Goal: Find specific fact: Find specific fact

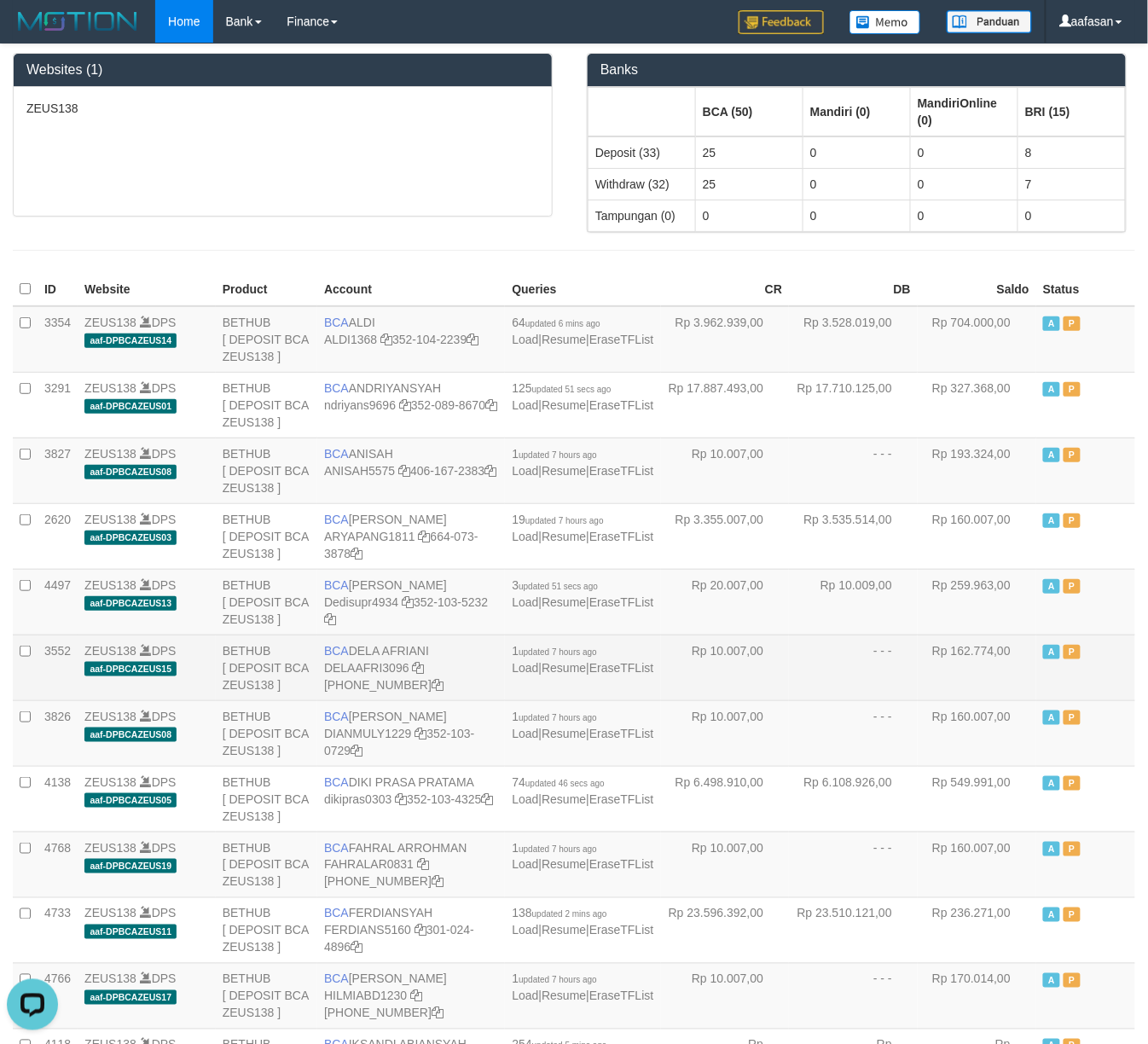
click at [818, 690] on td "- - -" at bounding box center [853, 668] width 129 height 66
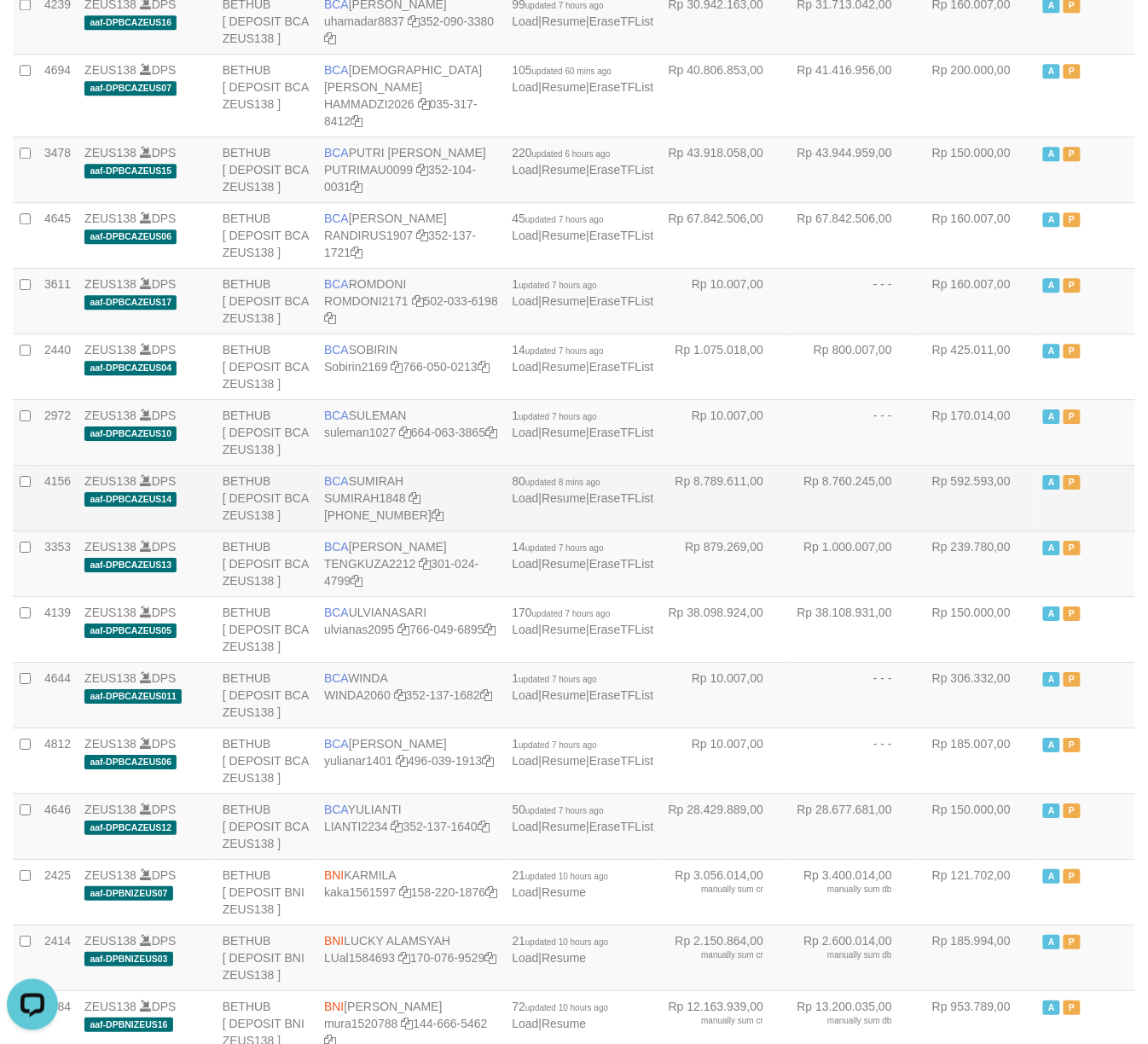
click at [402, 514] on td "BCA [GEOGRAPHIC_DATA] SUMIRAH1848 [PHONE_NUMBER]" at bounding box center [410, 498] width 188 height 66
drag, startPoint x: 402, startPoint y: 514, endPoint x: 592, endPoint y: 507, distance: 190.1
click at [403, 514] on td "BCA [GEOGRAPHIC_DATA] SUMIRAH1848 [PHONE_NUMBER]" at bounding box center [410, 498] width 188 height 66
copy td "BCA SUMIRAH"
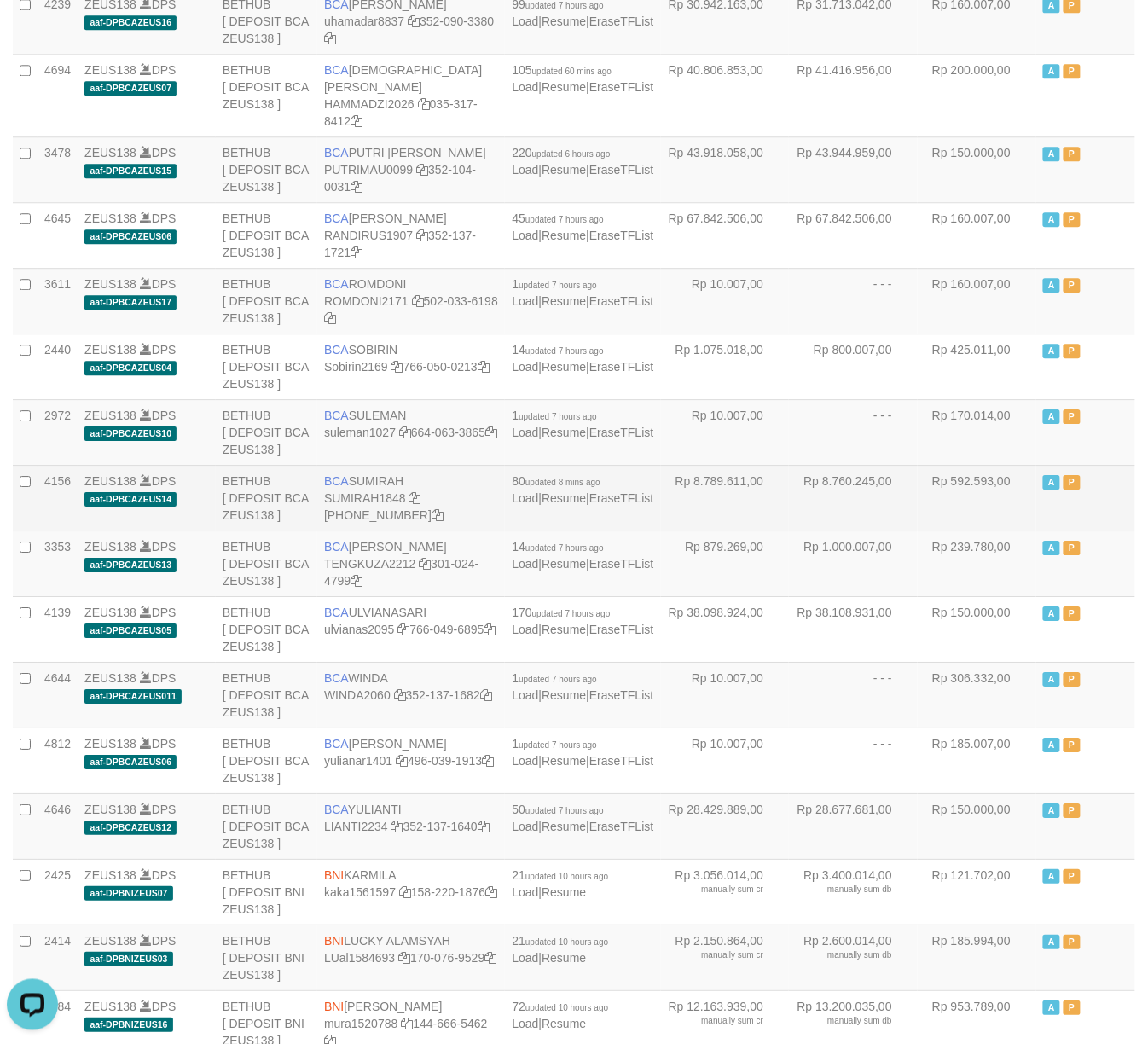
click at [464, 530] on td "BCA [GEOGRAPHIC_DATA] SUMIRAH1848 [PHONE_NUMBER]" at bounding box center [410, 498] width 188 height 66
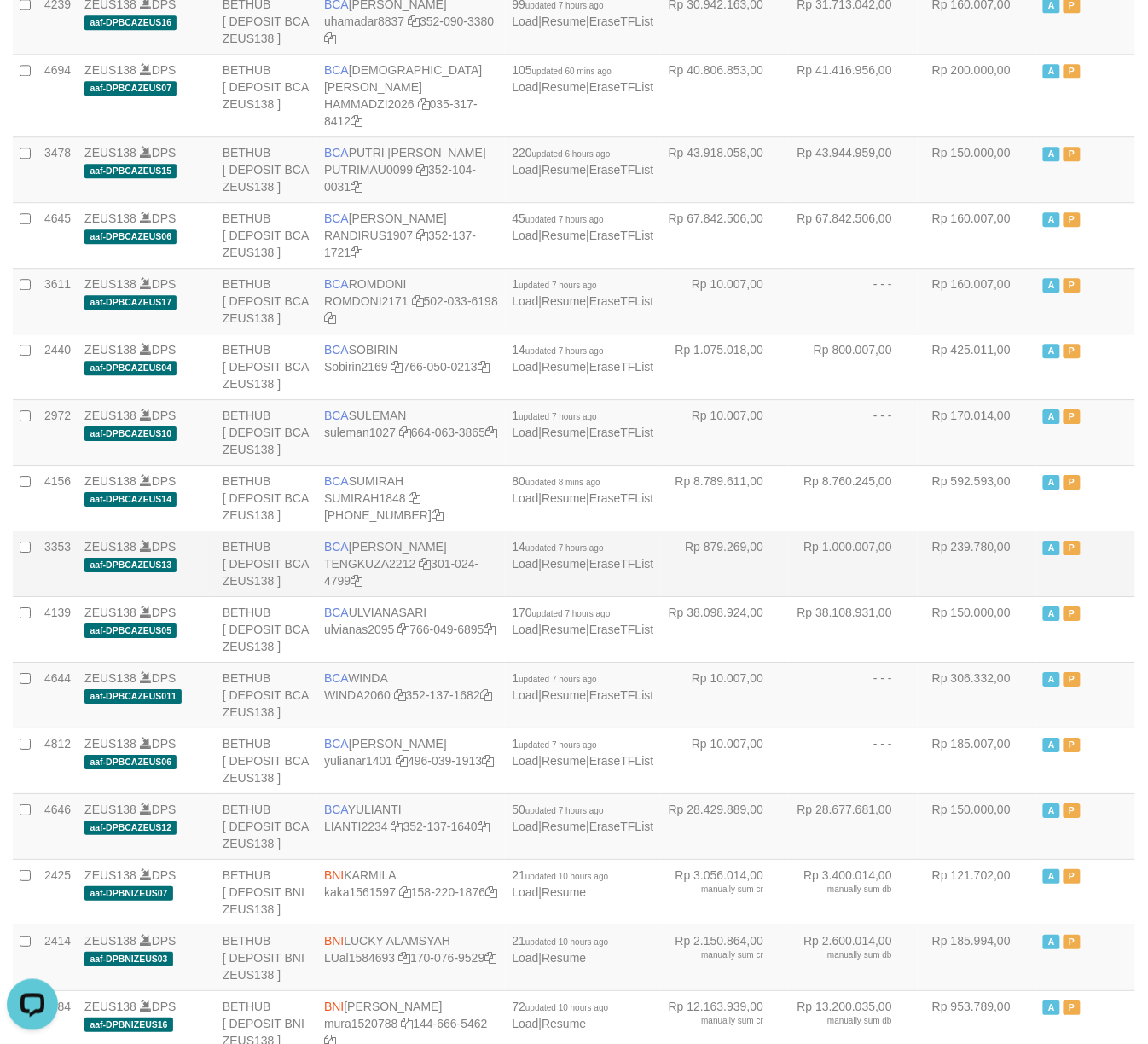
click at [816, 591] on td "Rp 1.000.007,00" at bounding box center [853, 563] width 129 height 66
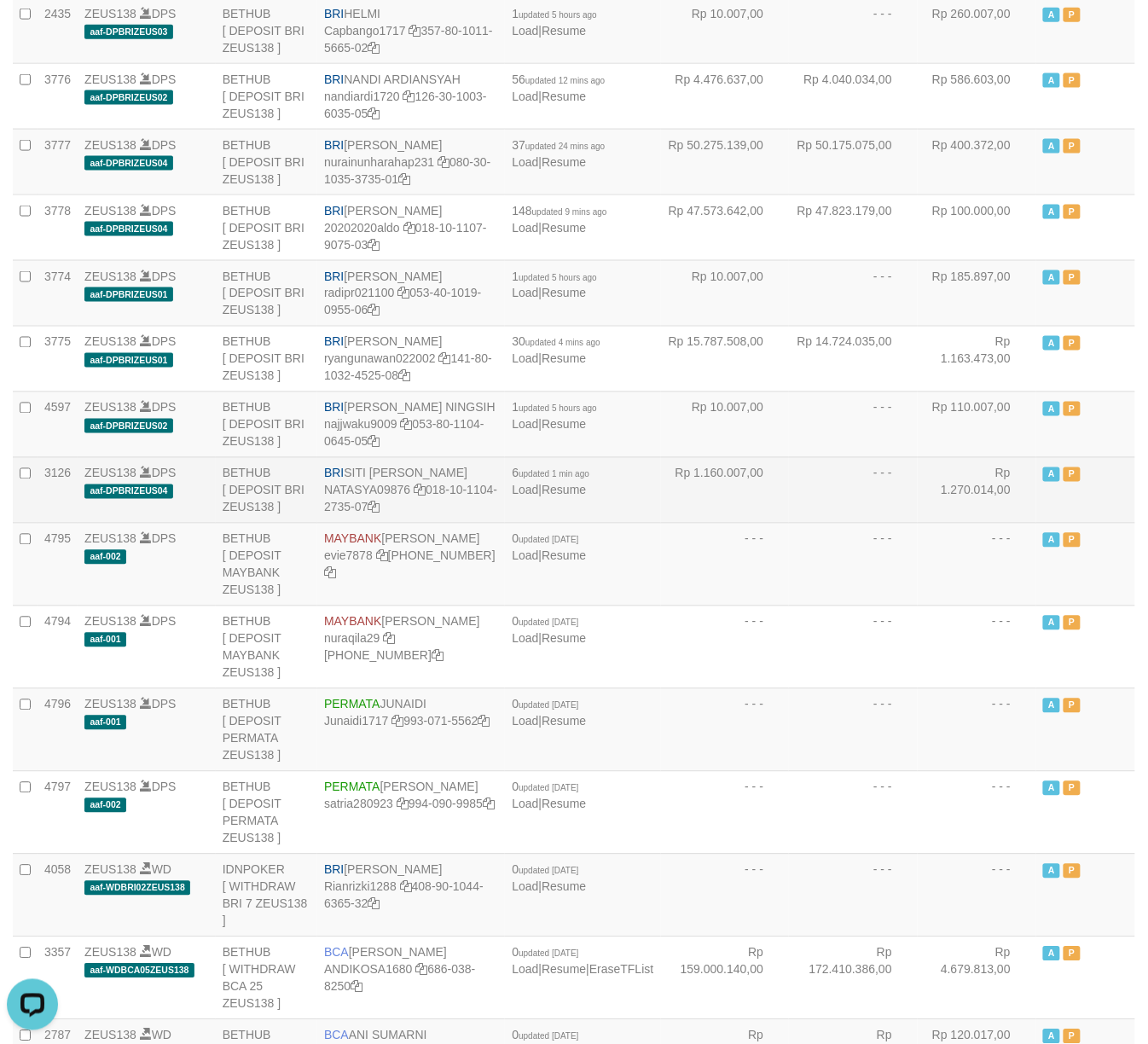
click at [480, 522] on td "BRI [PERSON_NAME] NATASYA09876 018-10-1104-2735-07" at bounding box center [410, 490] width 188 height 66
click at [433, 522] on td "BRI [PERSON_NAME] NATASYA09876 018-10-1104-2735-07" at bounding box center [410, 490] width 188 height 66
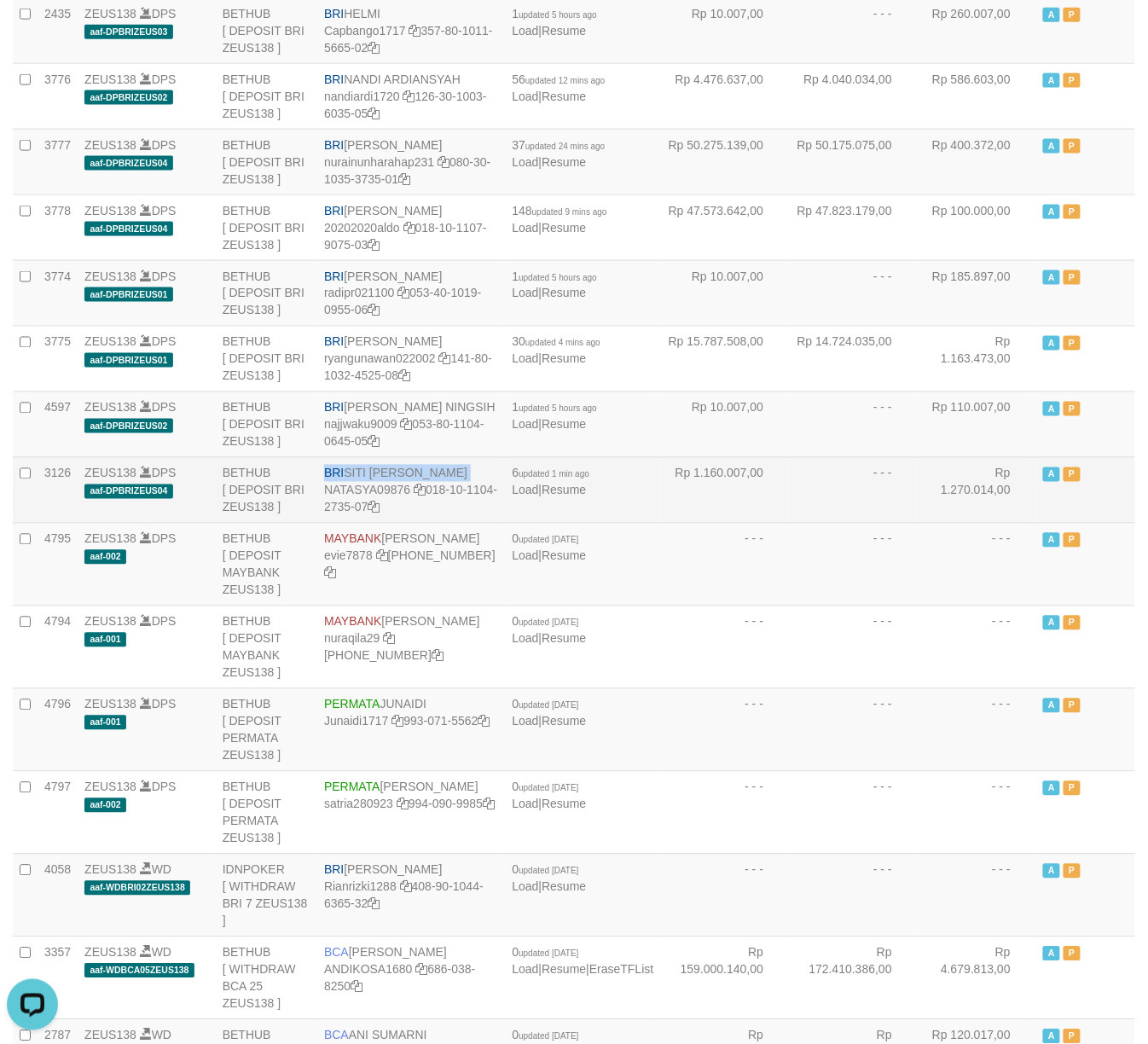
copy td "BRI SITI [PERSON_NAME]"
